Goal: Check status

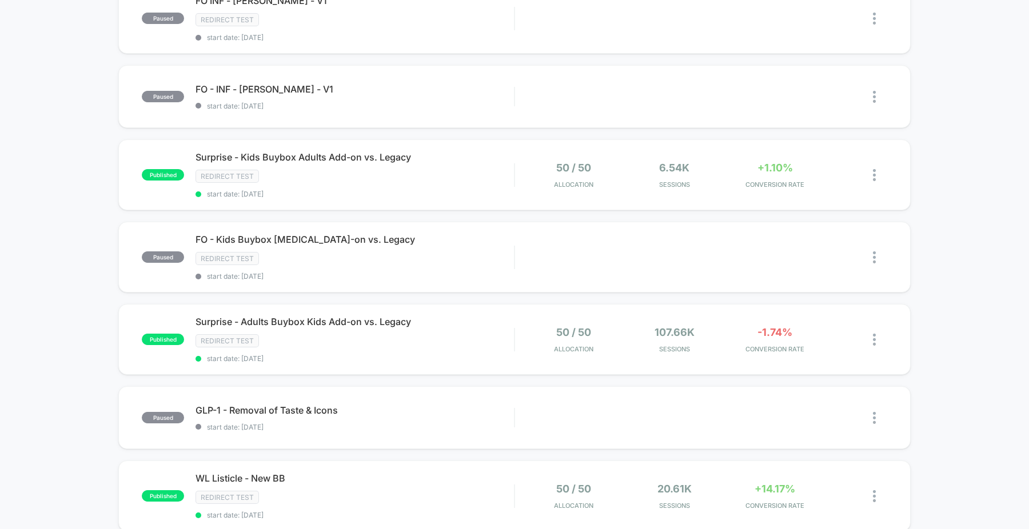
scroll to position [418, 0]
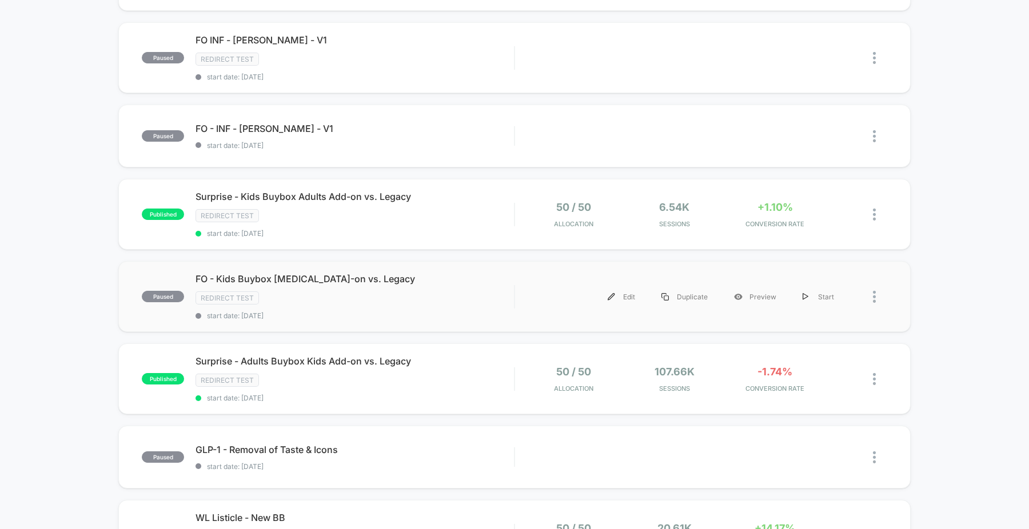
click at [328, 267] on div "paused FO - Kids Buybox [MEDICAL_DATA]-on vs. Legacy Redirect Test start date: …" at bounding box center [514, 296] width 792 height 71
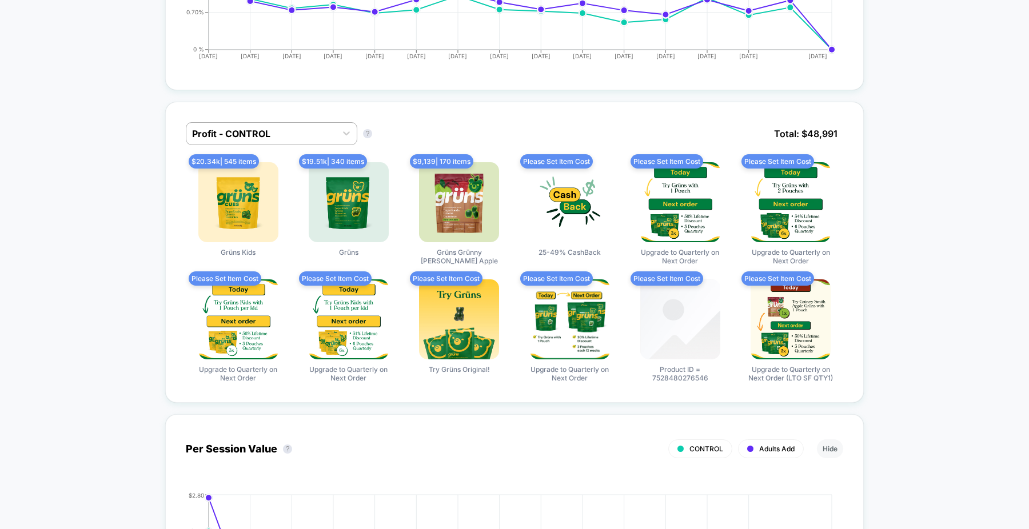
scroll to position [649, 0]
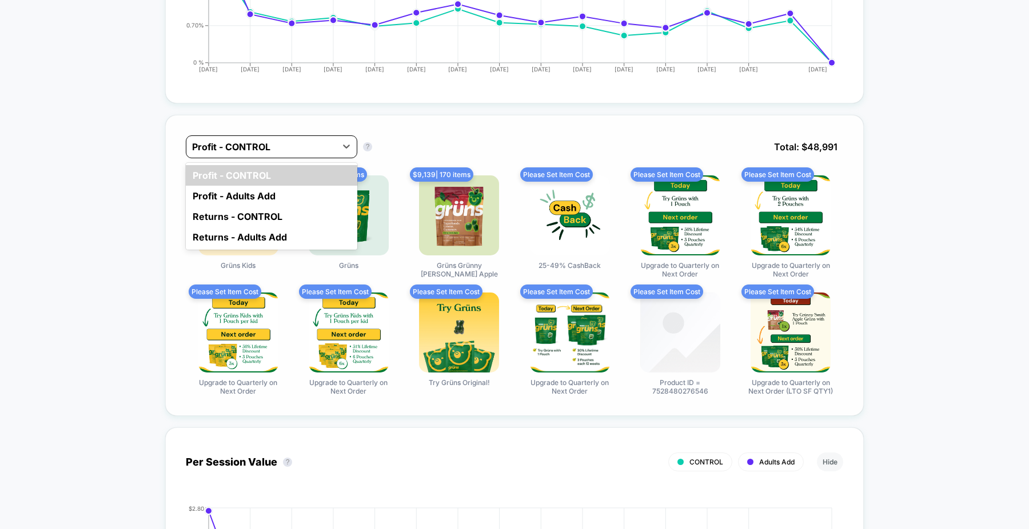
click at [264, 149] on div at bounding box center [261, 147] width 138 height 14
click at [291, 191] on div "Profit - Adults Add" at bounding box center [271, 196] width 171 height 21
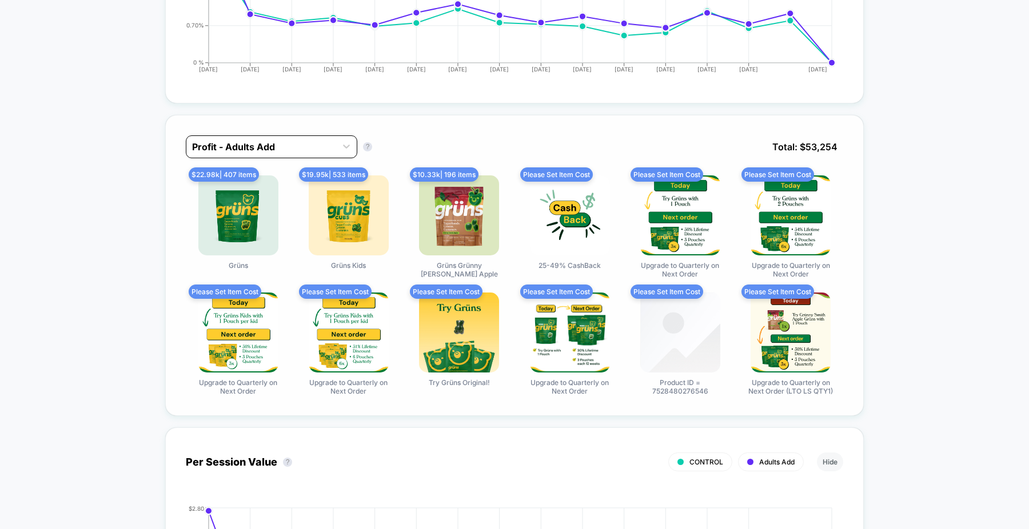
click at [275, 145] on div at bounding box center [261, 147] width 138 height 14
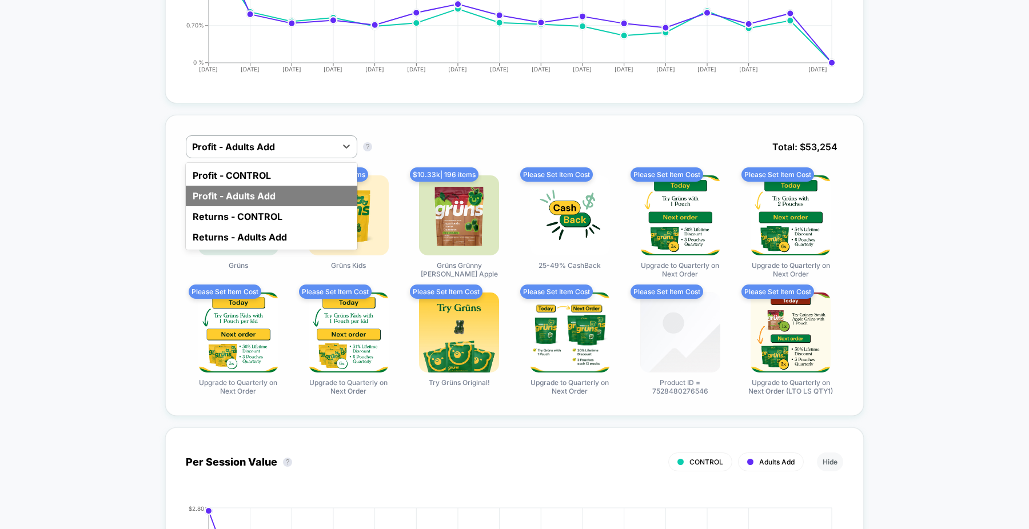
click at [283, 197] on div "Profit - Adults Add" at bounding box center [271, 196] width 171 height 21
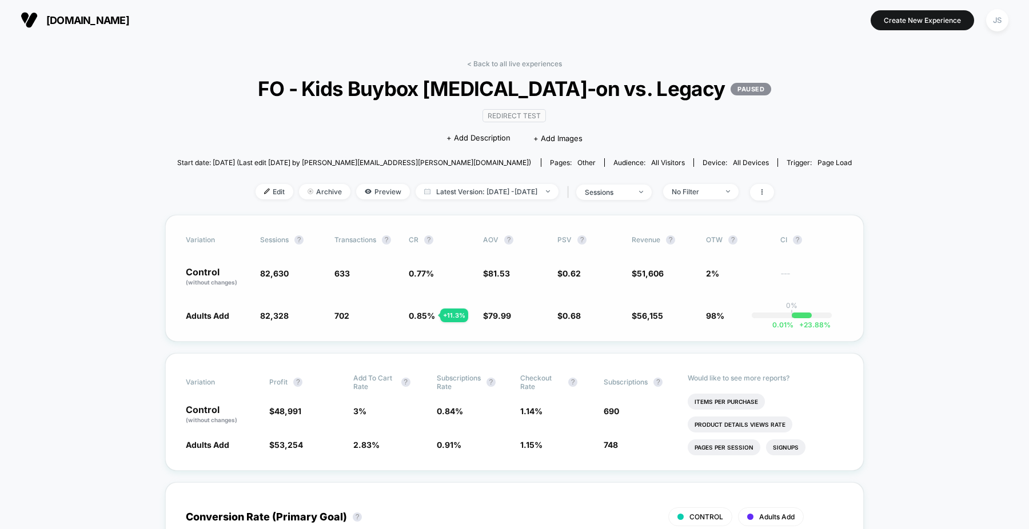
scroll to position [501, 0]
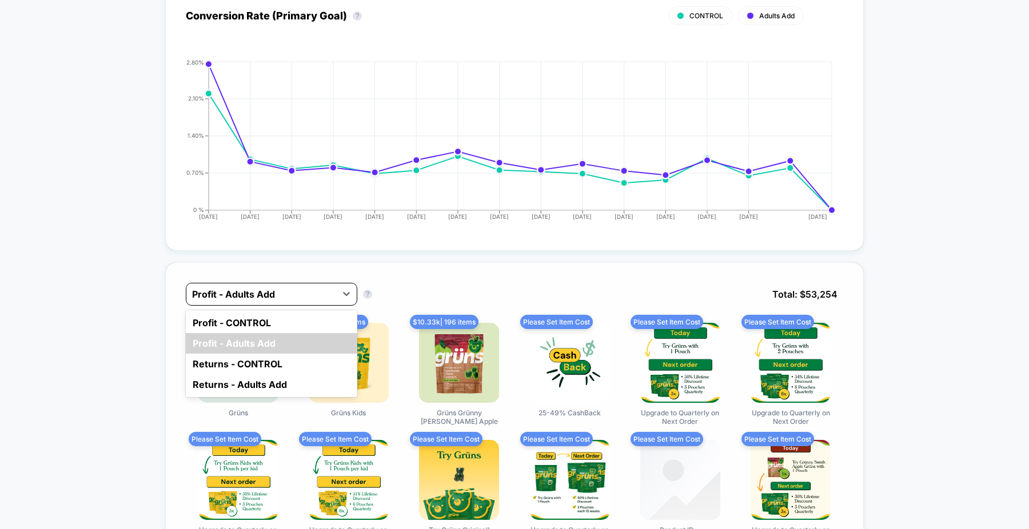
click at [275, 283] on div "Profit - Adults Add" at bounding box center [271, 294] width 171 height 23
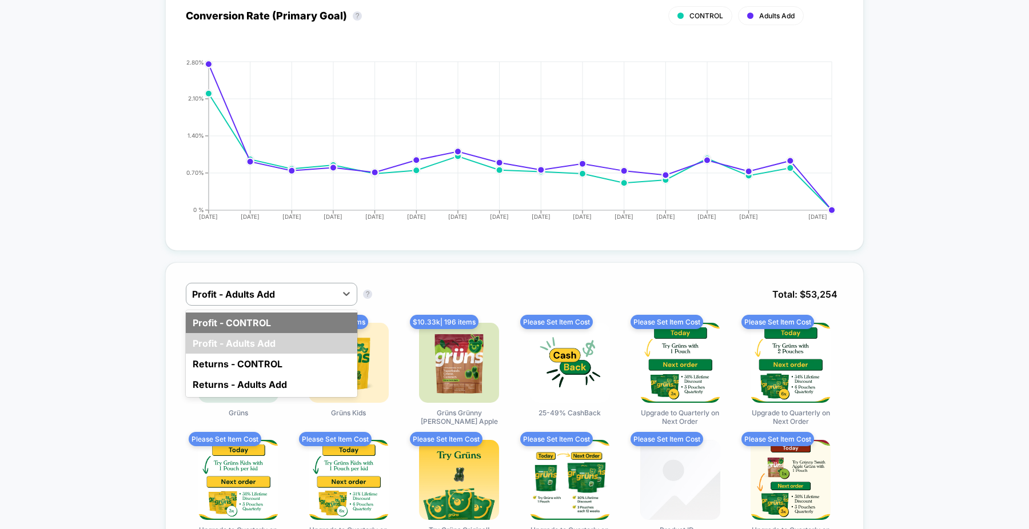
click at [276, 317] on div "Profit - CONTROL" at bounding box center [271, 323] width 171 height 21
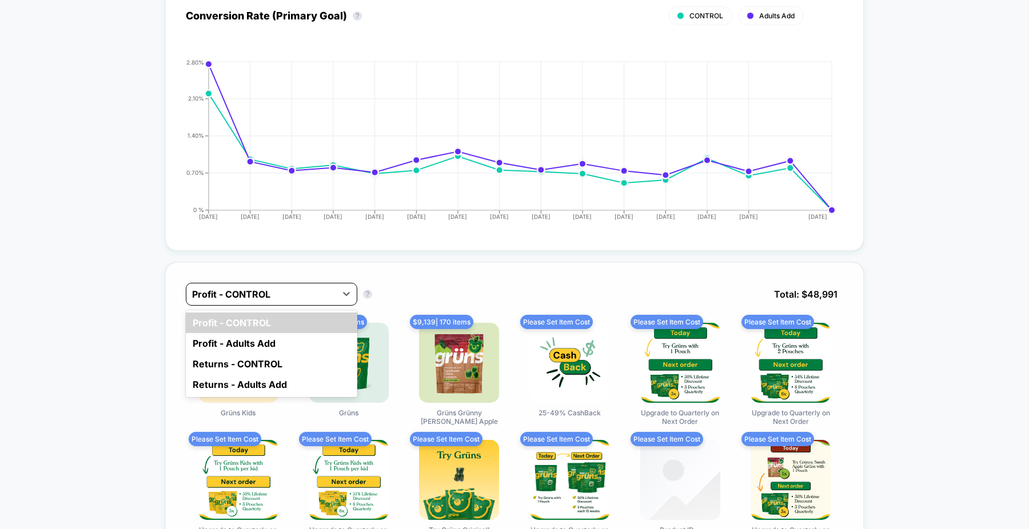
click at [258, 289] on div at bounding box center [261, 294] width 138 height 14
click at [278, 342] on div "Profit - Adults Add" at bounding box center [271, 343] width 171 height 21
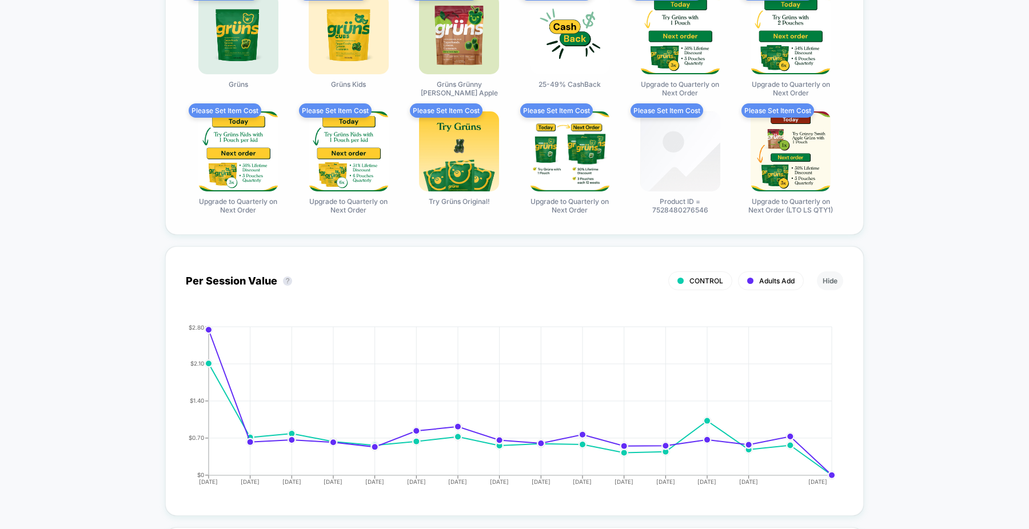
scroll to position [446, 0]
